Goal: Information Seeking & Learning: Learn about a topic

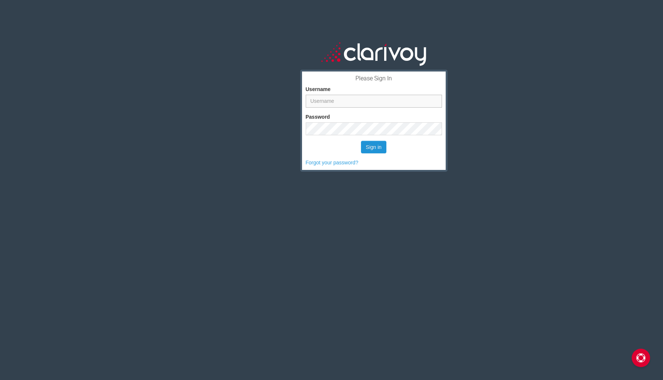
type input "[EMAIL_ADDRESS][DOMAIN_NAME]"
click at [361, 149] on button "Sign in" at bounding box center [373, 147] width 25 height 13
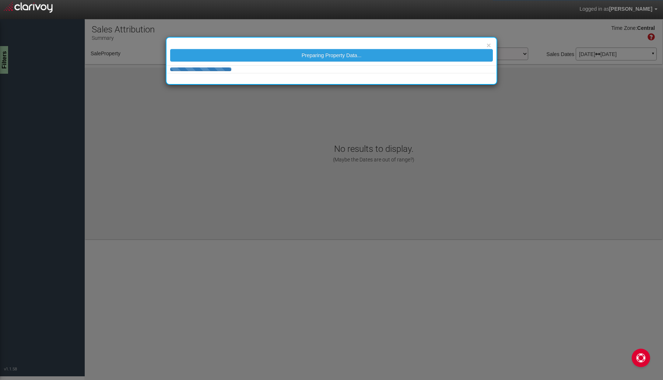
select select "object:50"
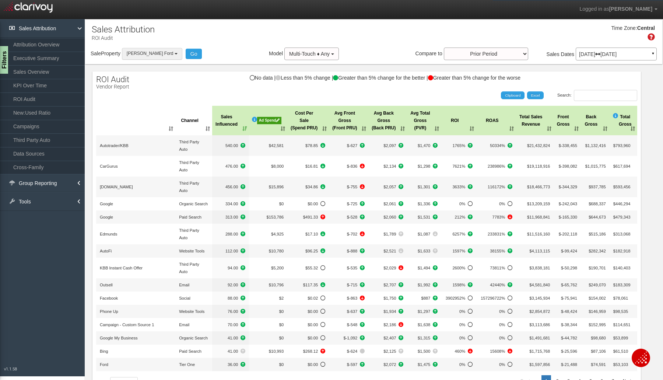
click at [171, 54] on button "[PERSON_NAME] Ford" at bounding box center [152, 53] width 60 height 11
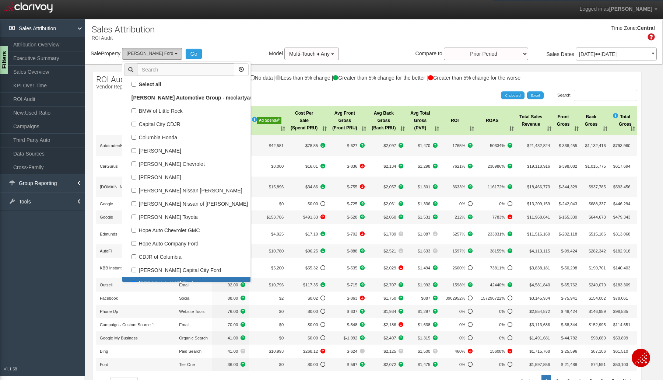
scroll to position [13, 0]
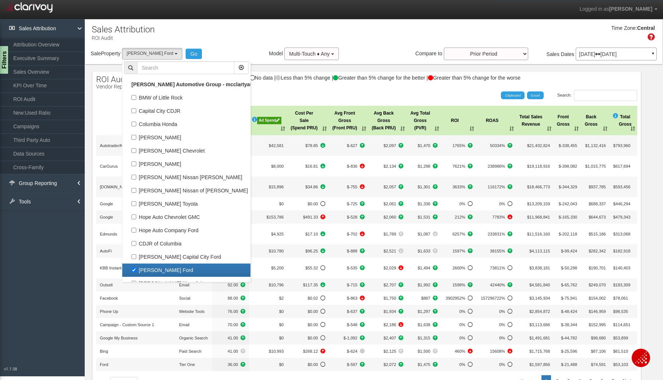
click at [133, 270] on label "[PERSON_NAME] Ford" at bounding box center [186, 270] width 125 height 10
click at [133, 270] on input "[PERSON_NAME] Ford" at bounding box center [134, 270] width 5 height 5
checkbox input "false"
select select
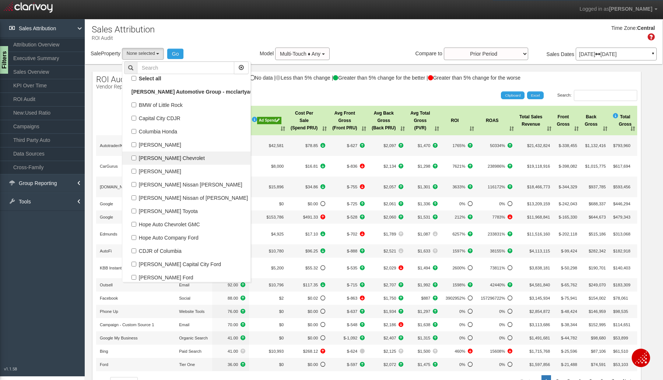
scroll to position [0, 0]
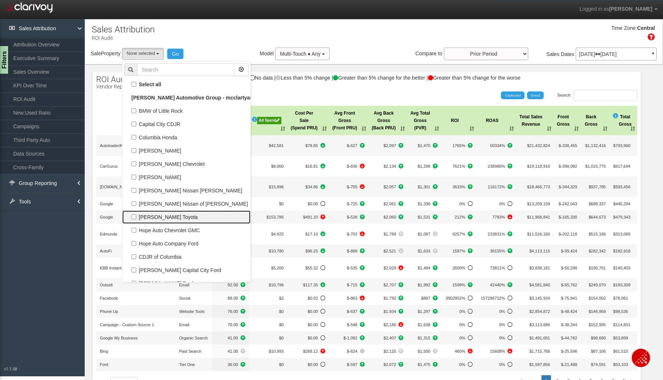
click at [153, 214] on label "[PERSON_NAME] Toyota" at bounding box center [186, 217] width 125 height 10
click at [136, 214] on input "[PERSON_NAME] Toyota" at bounding box center [134, 216] width 5 height 5
checkbox input "true"
select select "object:45"
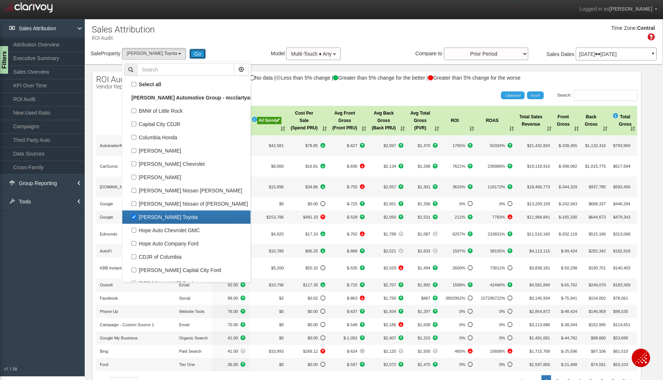
click at [189, 49] on button "Go" at bounding box center [197, 54] width 17 height 10
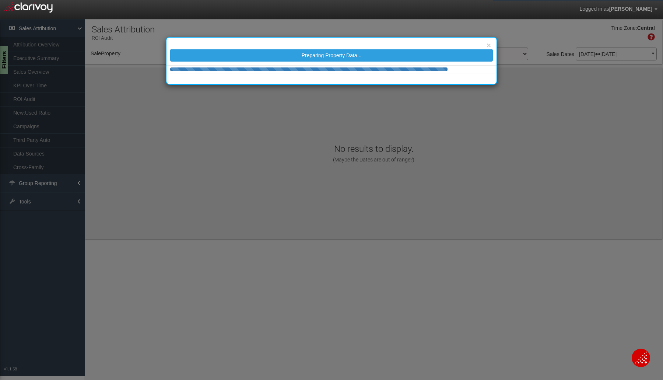
select select "object:292"
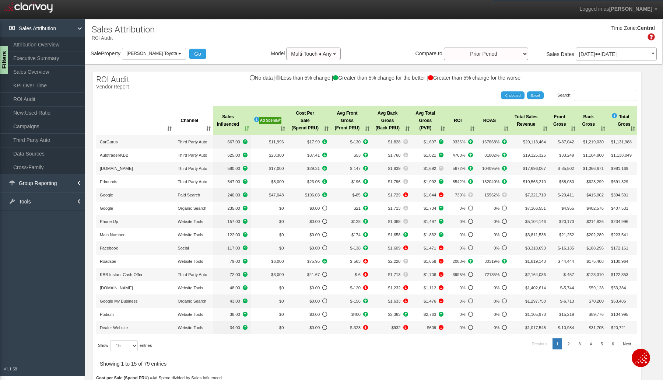
click at [242, 128] on th "Sales Influenced" at bounding box center [232, 120] width 38 height 29
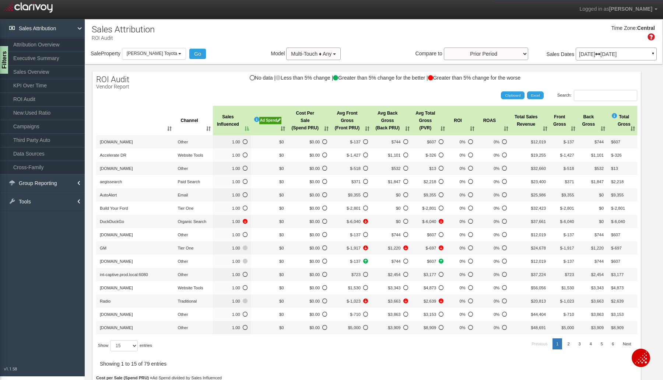
click at [242, 128] on th "Sales Influenced" at bounding box center [232, 120] width 38 height 29
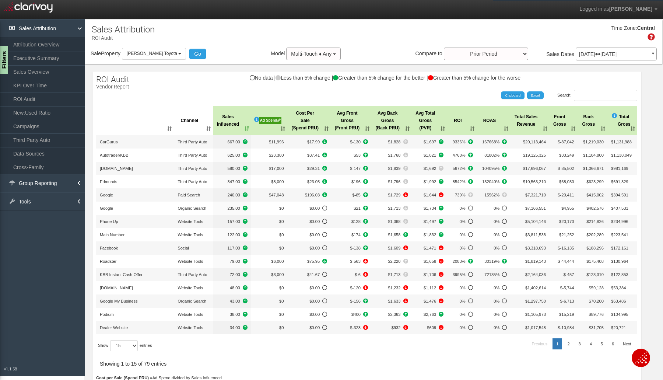
click at [20, 78] on li "KPI Over Time" at bounding box center [42, 85] width 85 height 14
click at [18, 83] on link "KPI Over Time" at bounding box center [42, 85] width 85 height 13
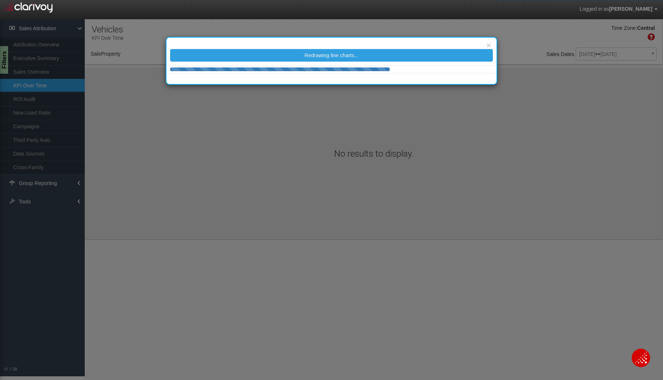
select select "object:359"
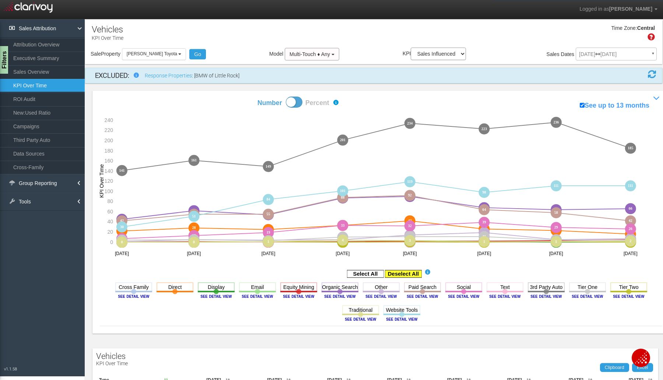
click at [395, 276] on rect at bounding box center [403, 273] width 37 height 7
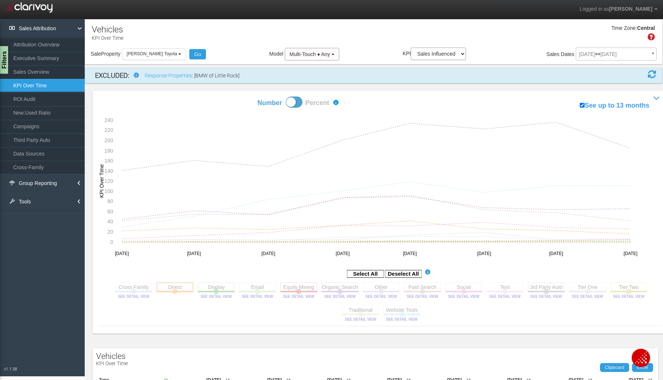
click at [187, 290] on rect at bounding box center [175, 286] width 37 height 9
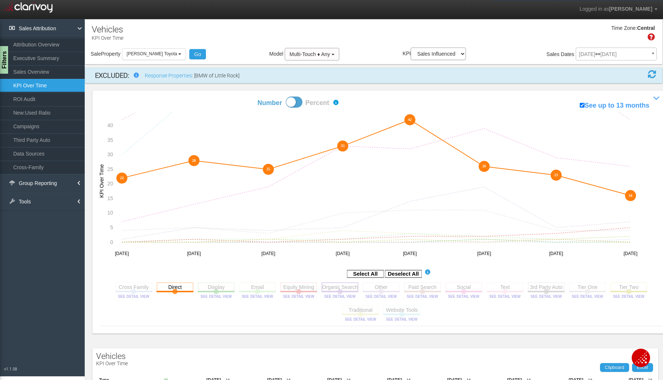
click at [350, 287] on rect at bounding box center [340, 286] width 37 height 9
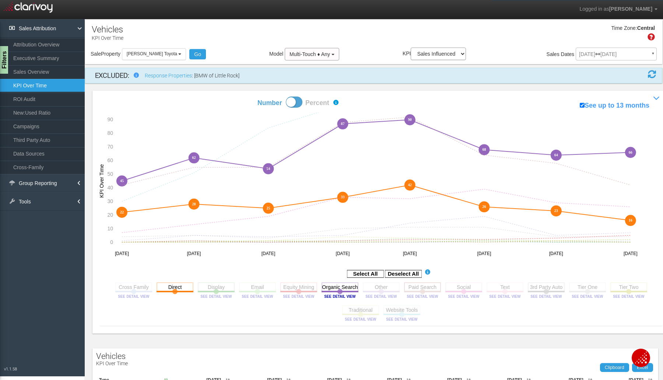
click at [430, 290] on rect at bounding box center [422, 286] width 37 height 9
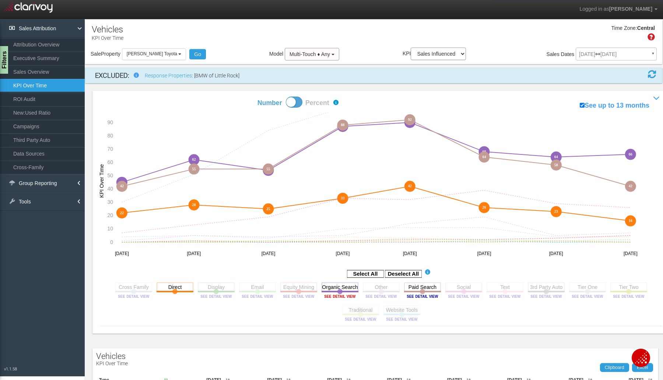
click at [324, 296] on image at bounding box center [340, 296] width 33 height 4
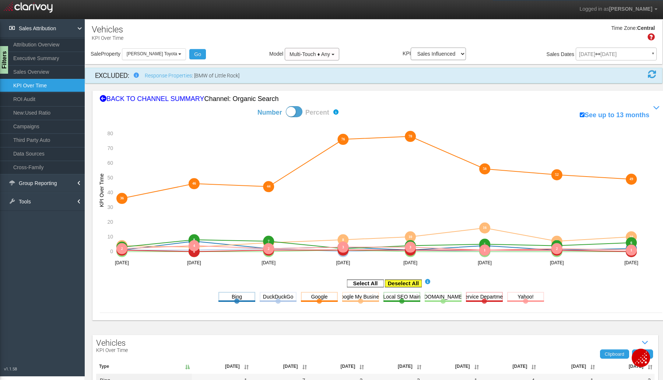
click at [389, 283] on rect at bounding box center [403, 283] width 37 height 7
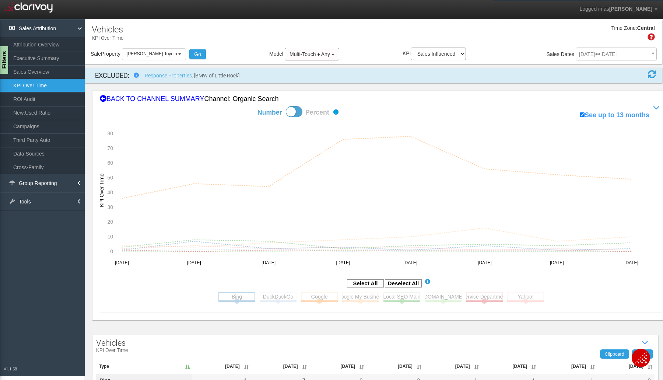
click at [240, 298] on rect at bounding box center [237, 296] width 37 height 9
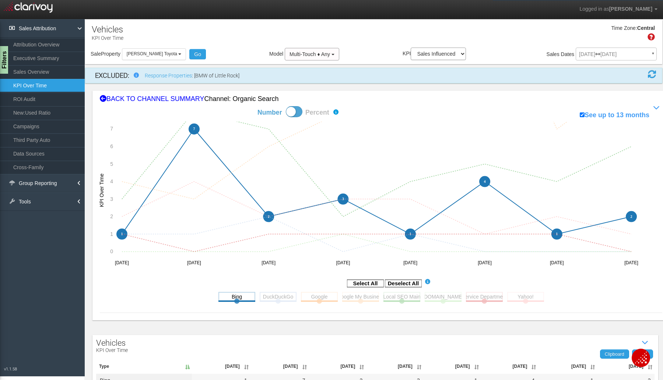
click at [282, 298] on rect at bounding box center [278, 296] width 37 height 9
click at [311, 298] on rect at bounding box center [319, 296] width 37 height 9
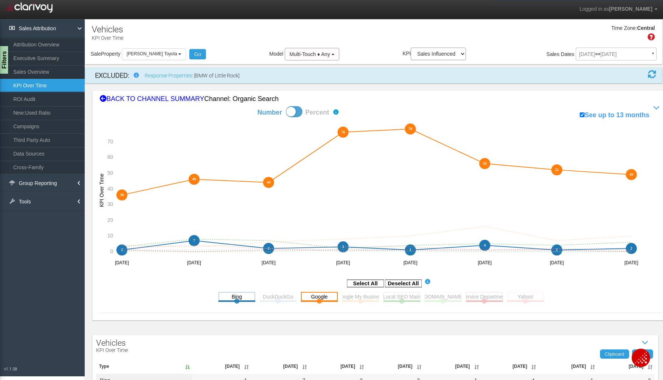
click at [311, 298] on rect at bounding box center [319, 296] width 37 height 9
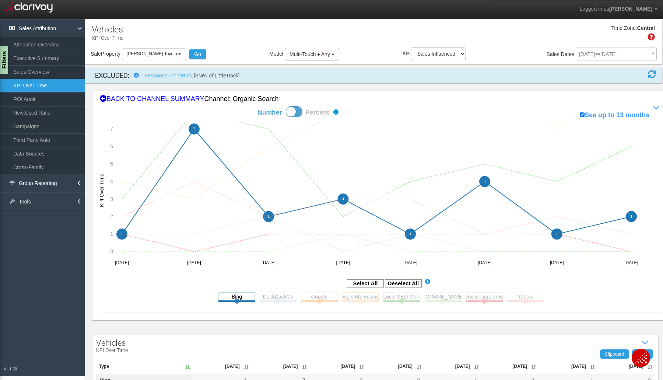
click at [353, 295] on rect at bounding box center [360, 296] width 37 height 9
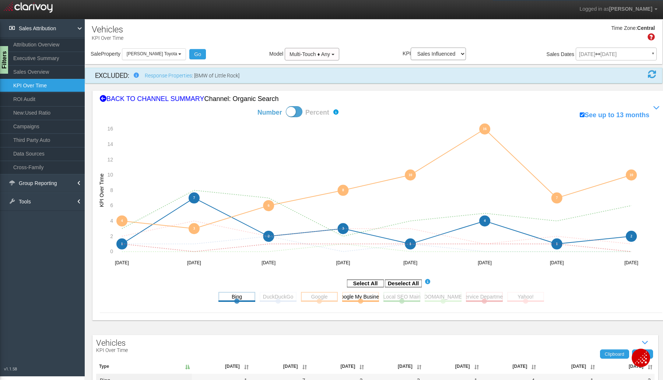
click at [311, 299] on rect at bounding box center [319, 296] width 37 height 9
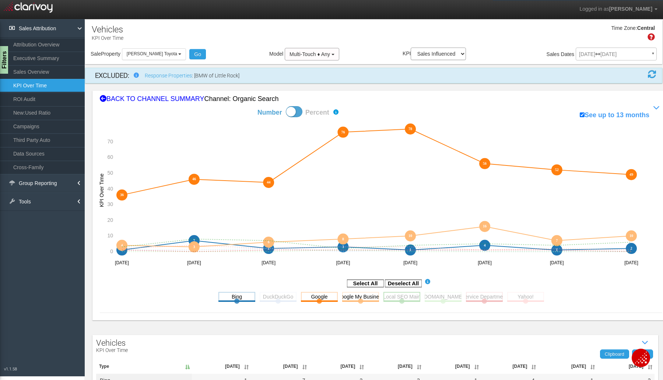
click at [400, 300] on rect at bounding box center [402, 296] width 37 height 9
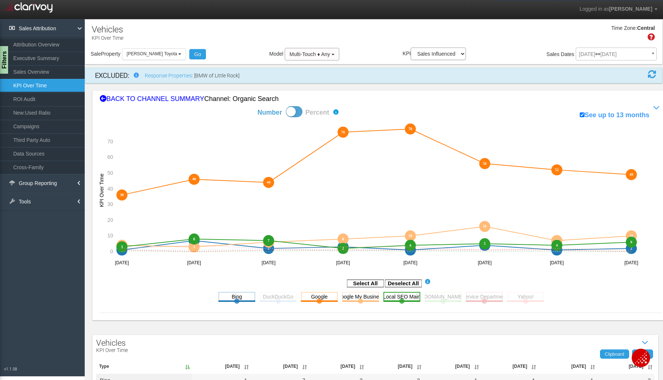
click at [400, 300] on rect at bounding box center [402, 296] width 37 height 9
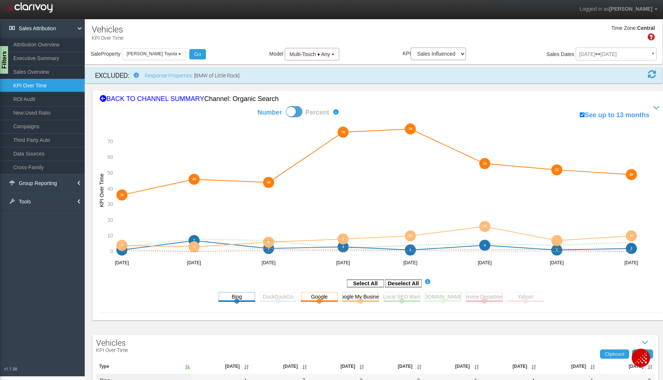
click at [430, 295] on rect at bounding box center [443, 296] width 37 height 9
click at [493, 297] on rect at bounding box center [484, 296] width 37 height 9
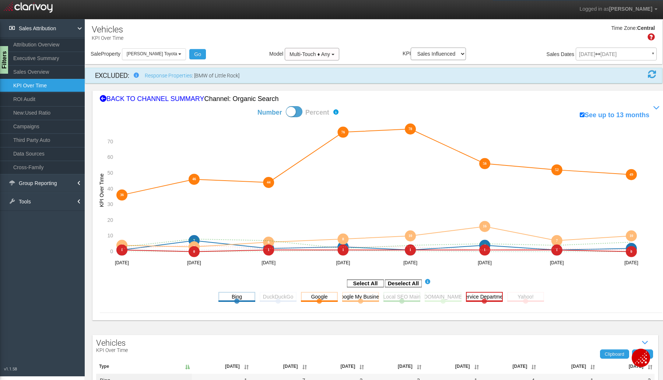
click at [493, 297] on rect at bounding box center [484, 296] width 37 height 9
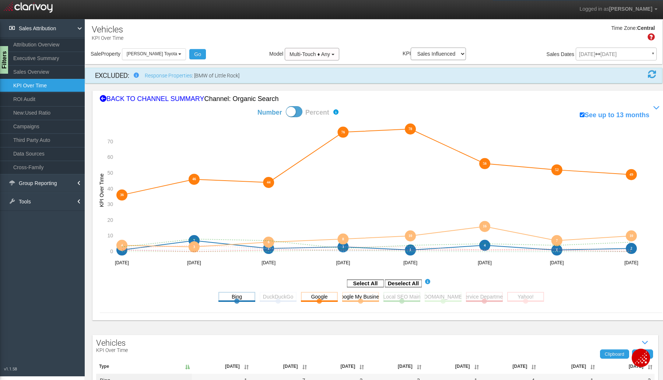
click at [512, 294] on rect at bounding box center [525, 296] width 37 height 9
click at [136, 99] on div "BACK TO CHANNEL SUMMARY Channel: organic search" at bounding box center [381, 99] width 563 height 10
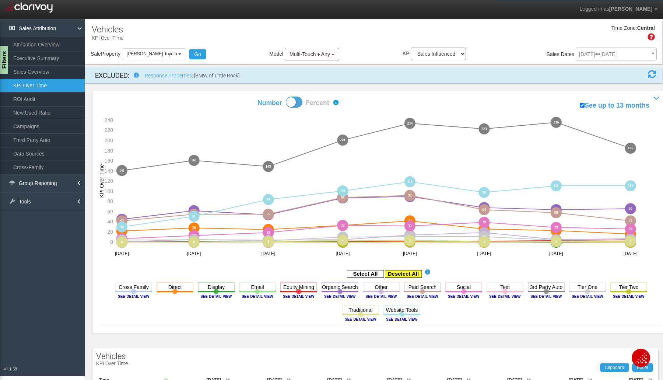
click at [408, 275] on rect at bounding box center [403, 273] width 37 height 7
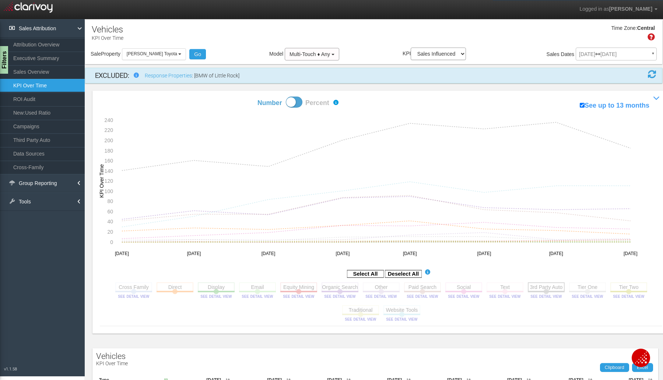
click at [544, 286] on rect at bounding box center [546, 286] width 37 height 9
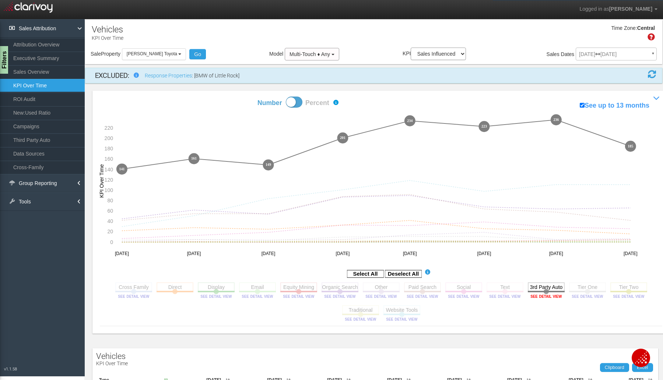
click at [541, 294] on image at bounding box center [546, 296] width 33 height 4
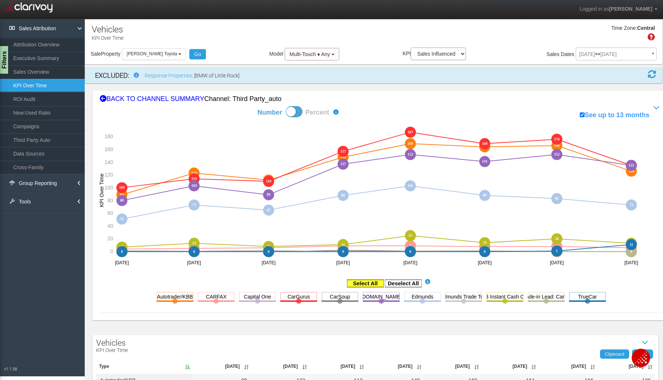
click at [363, 283] on rect at bounding box center [365, 283] width 37 height 7
click at [391, 282] on rect at bounding box center [403, 283] width 37 height 7
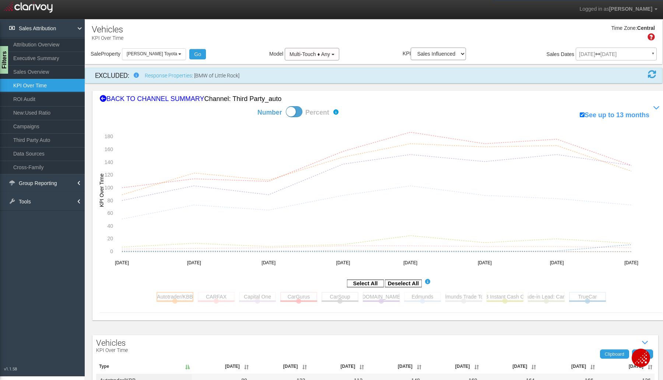
click at [174, 297] on rect at bounding box center [175, 296] width 37 height 9
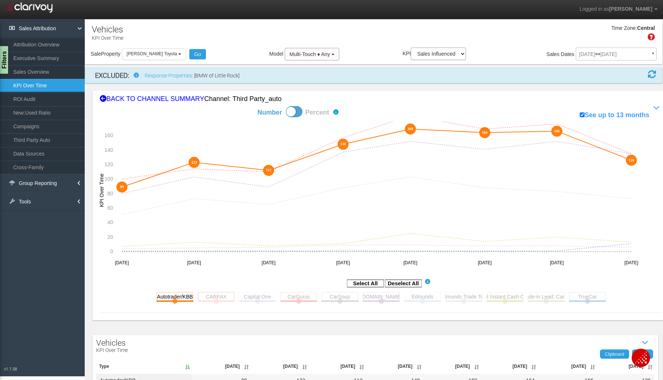
click at [218, 297] on rect at bounding box center [216, 296] width 37 height 9
click at [248, 295] on rect at bounding box center [257, 296] width 37 height 9
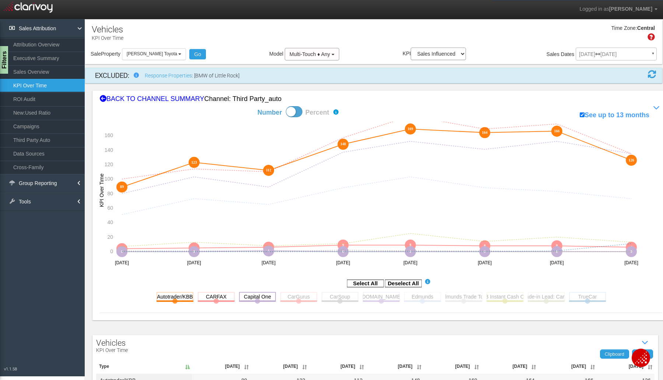
click at [248, 295] on rect at bounding box center [257, 296] width 37 height 9
click at [293, 294] on rect at bounding box center [298, 296] width 37 height 9
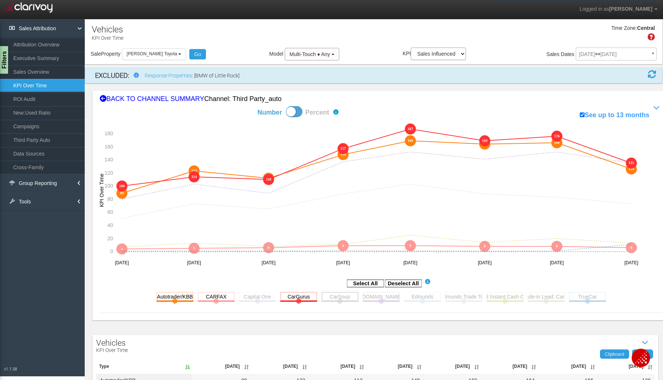
click at [324, 292] on rect at bounding box center [340, 296] width 37 height 9
click at [392, 297] on rect at bounding box center [381, 296] width 37 height 9
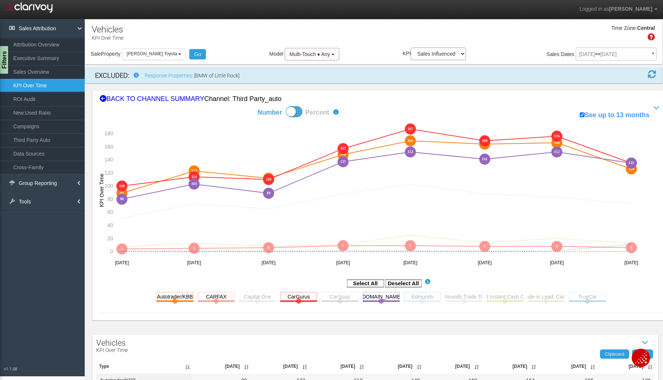
click at [414, 297] on rect at bounding box center [422, 296] width 37 height 9
click at [469, 298] on rect at bounding box center [463, 296] width 37 height 9
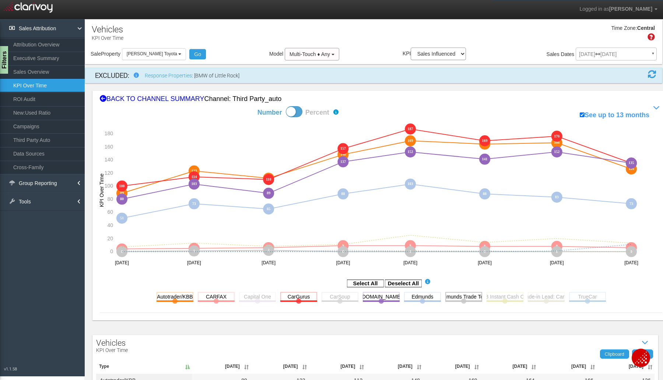
click at [469, 298] on rect at bounding box center [463, 296] width 37 height 9
click at [490, 297] on rect at bounding box center [505, 296] width 37 height 9
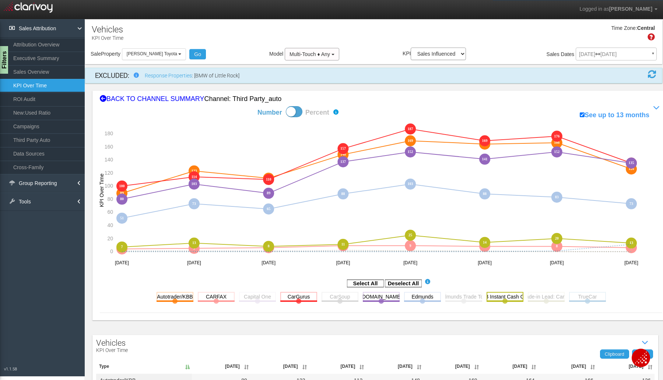
click at [490, 297] on rect at bounding box center [505, 296] width 37 height 9
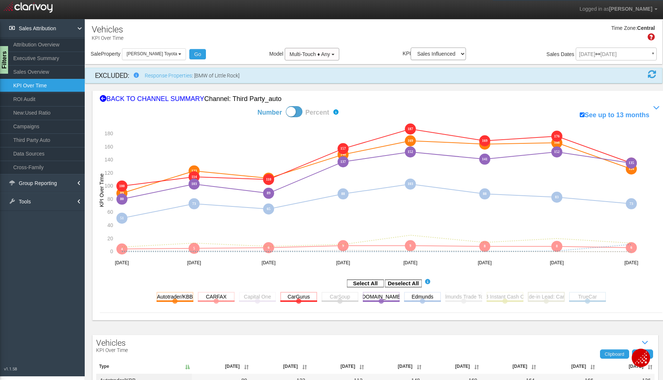
click at [541, 299] on rect at bounding box center [546, 296] width 37 height 9
click at [580, 299] on rect at bounding box center [587, 296] width 37 height 9
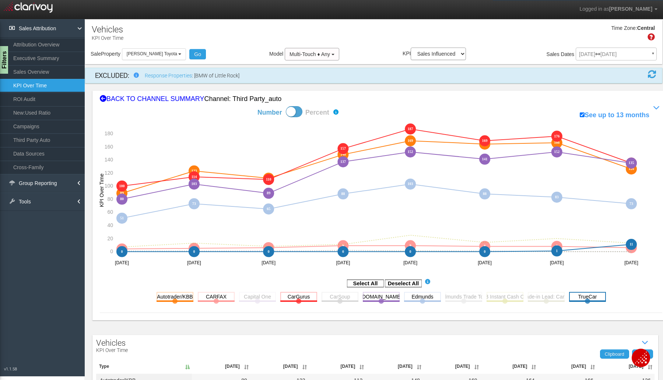
click at [580, 299] on rect at bounding box center [587, 296] width 37 height 9
